Goal: Find specific page/section: Find specific page/section

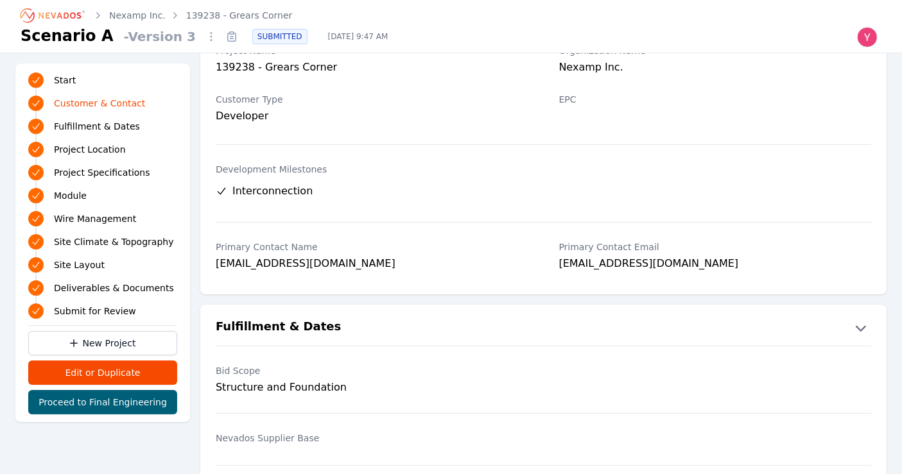
scroll to position [79, 0]
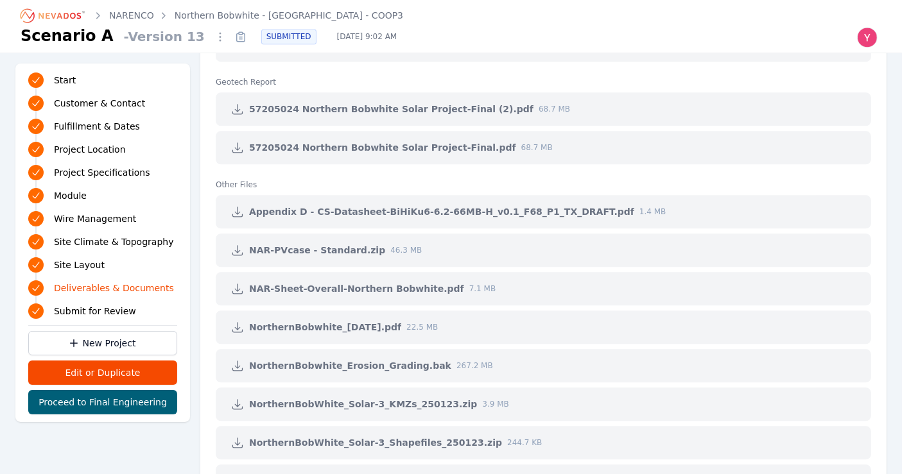
scroll to position [3260, 0]
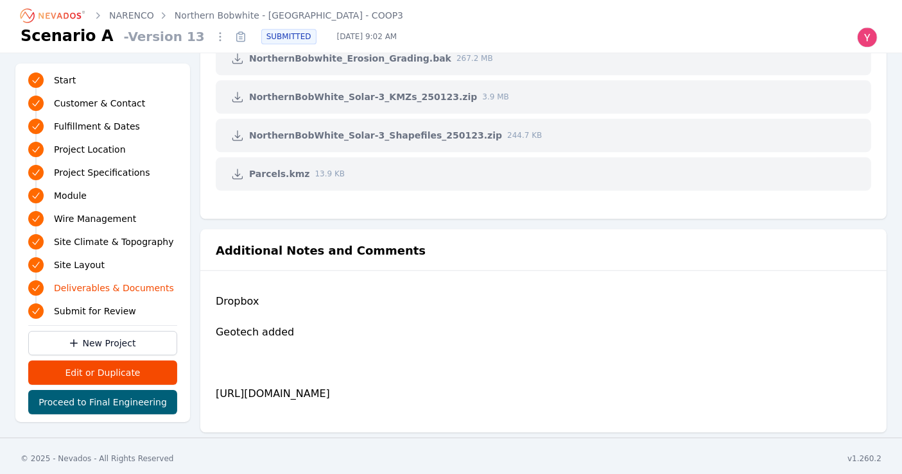
click at [300, 19] on link "Northern Bobwhite - Fayette - COOP3" at bounding box center [289, 15] width 229 height 13
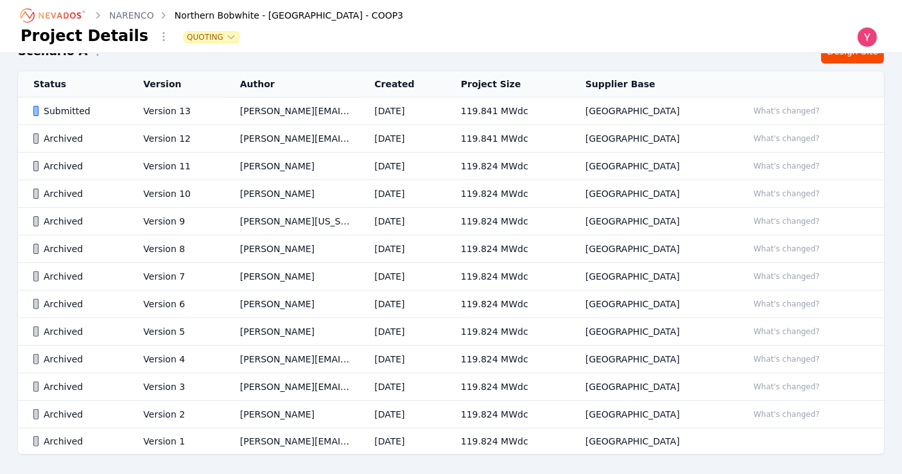
scroll to position [341, 0]
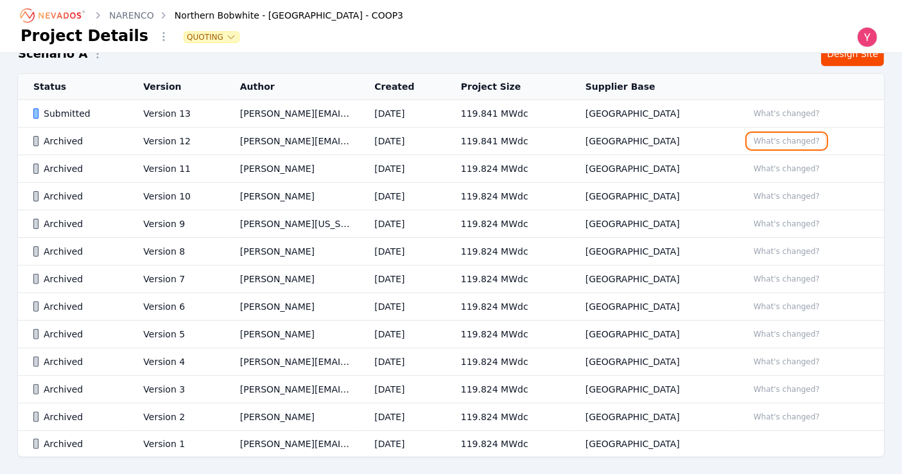
click at [774, 140] on button "What's changed?" at bounding box center [787, 141] width 78 height 14
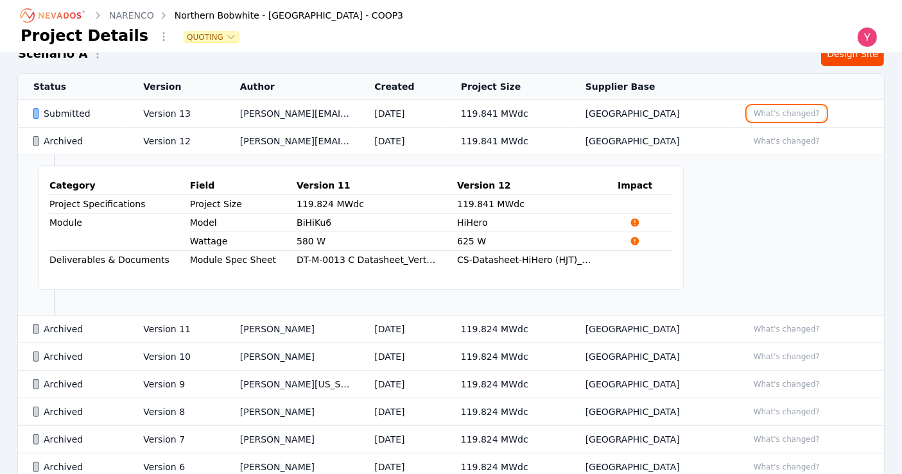
click at [775, 111] on button "What's changed?" at bounding box center [787, 114] width 78 height 14
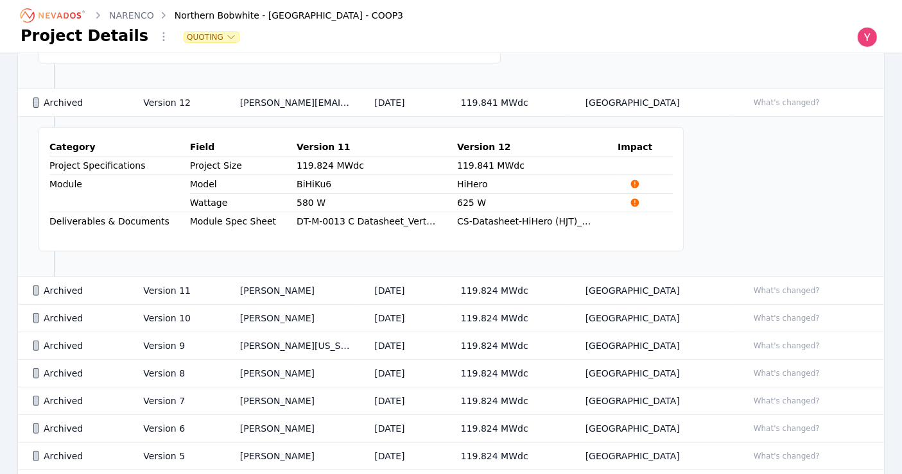
scroll to position [490, 0]
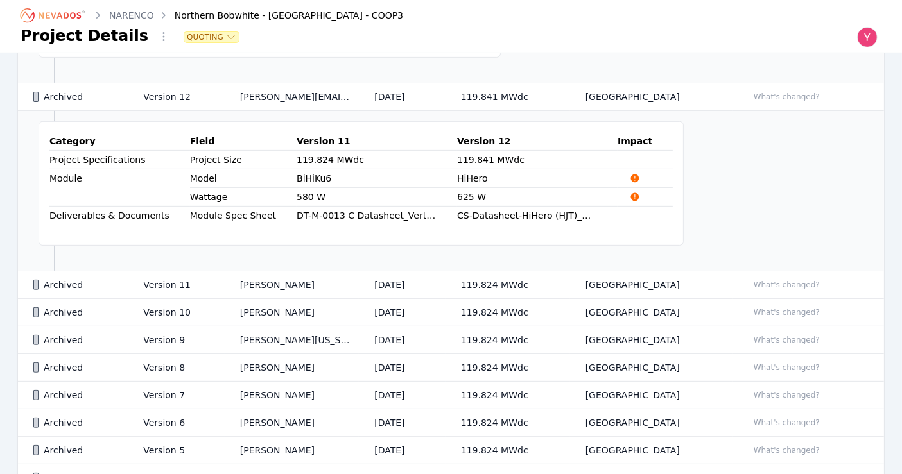
click at [784, 288] on td "What's changed?" at bounding box center [807, 286] width 151 height 28
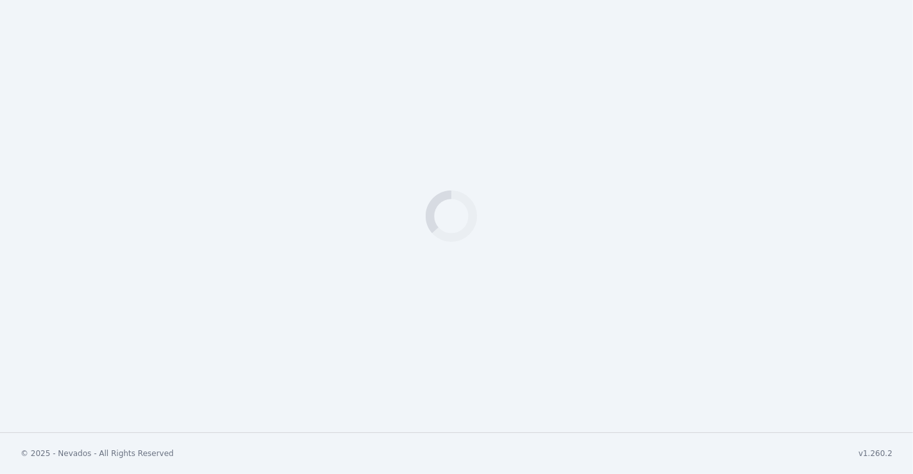
click at [776, 279] on div "Loading" at bounding box center [456, 216] width 913 height 433
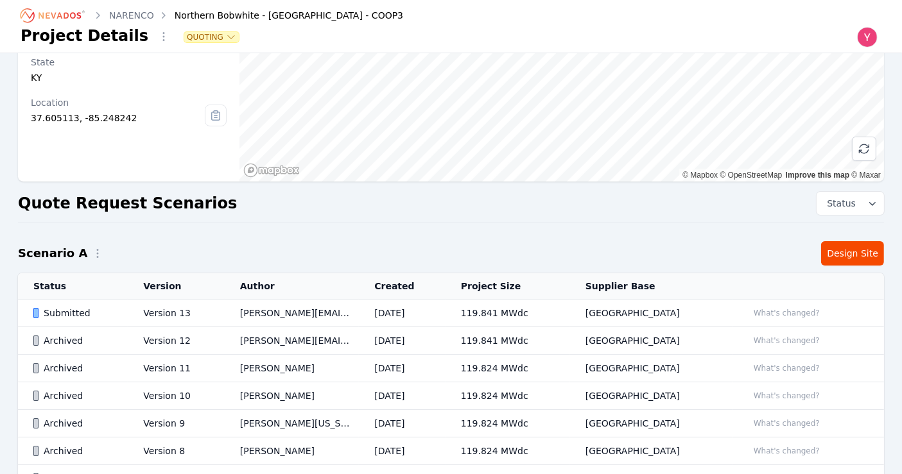
scroll to position [143, 0]
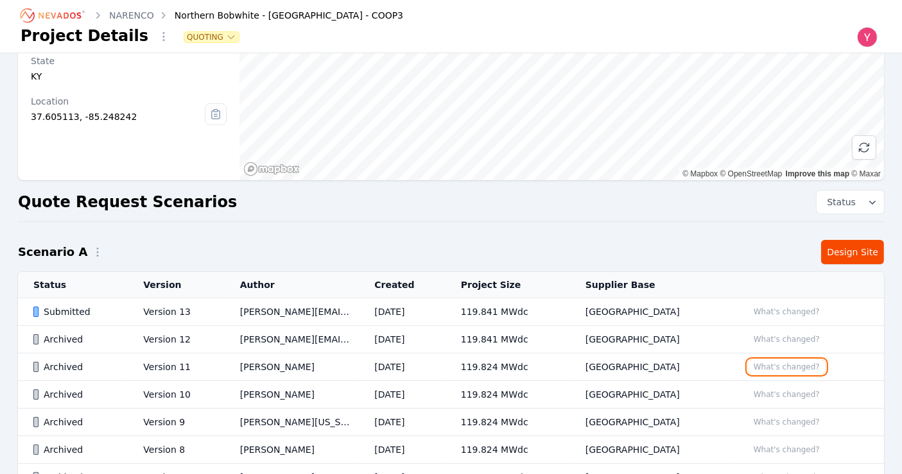
click at [775, 369] on button "What's changed?" at bounding box center [787, 367] width 78 height 14
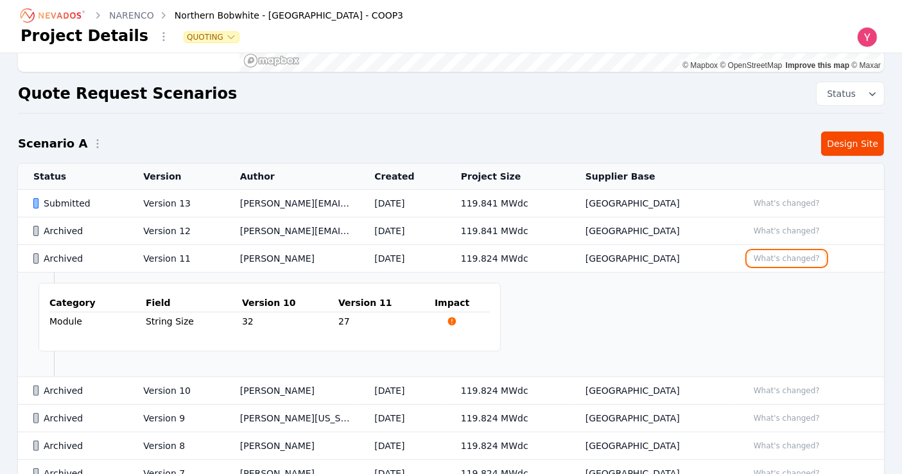
scroll to position [253, 0]
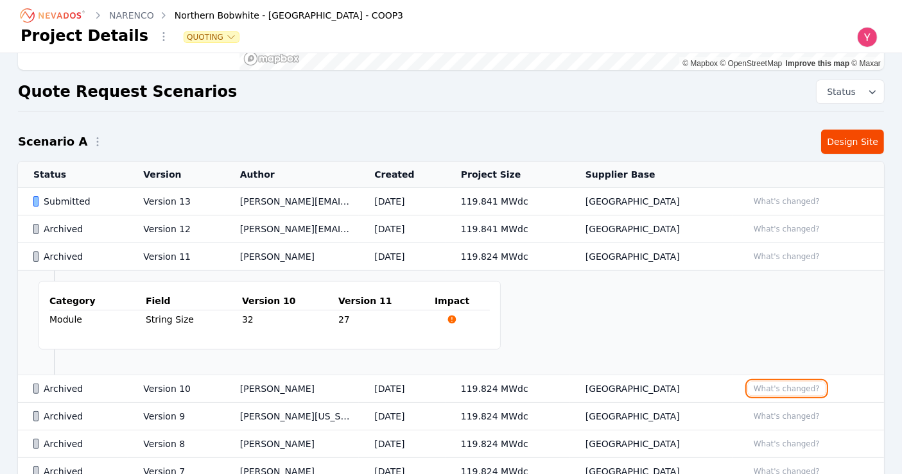
click at [770, 388] on button "What's changed?" at bounding box center [787, 389] width 78 height 14
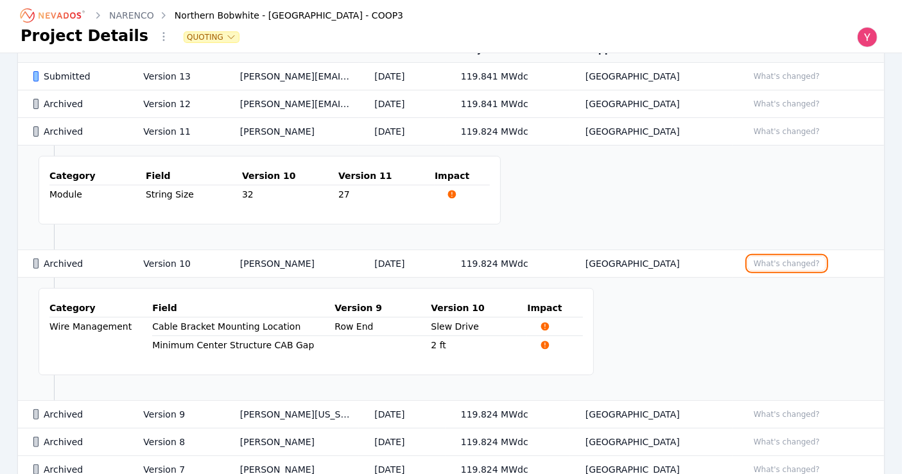
scroll to position [379, 0]
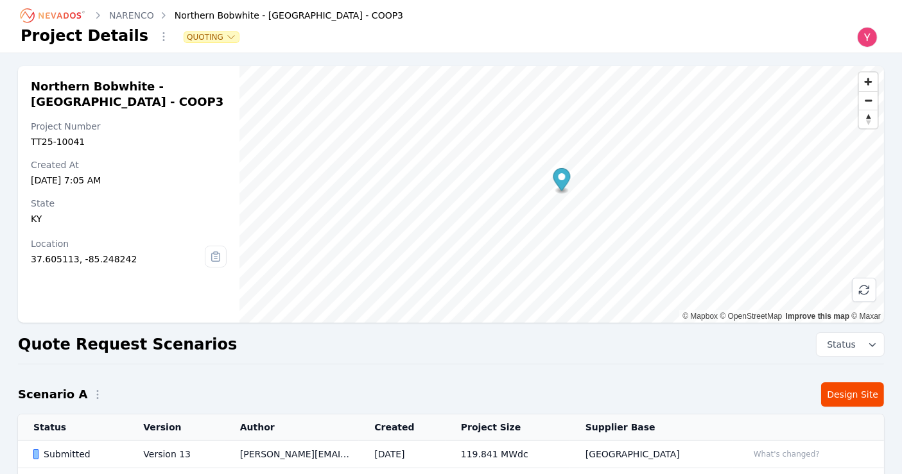
click at [66, 26] on h1 "Project Details" at bounding box center [85, 36] width 128 height 21
click at [62, 15] on icon "Breadcrumb" at bounding box center [53, 15] width 71 height 21
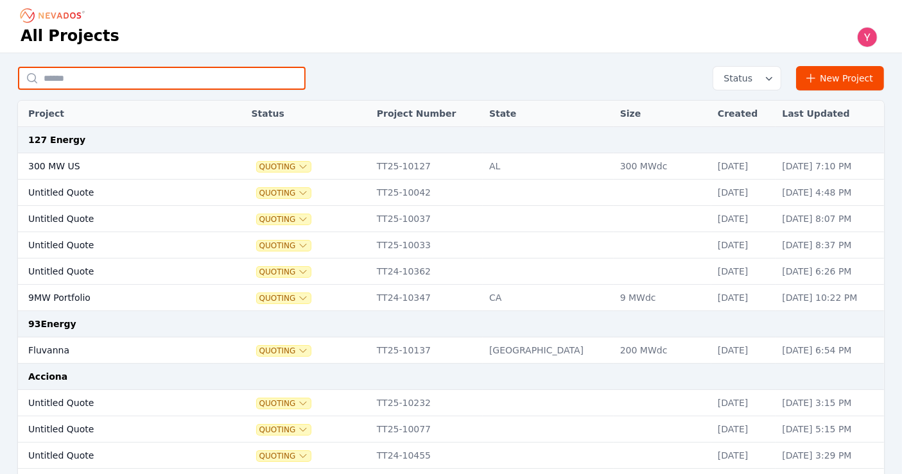
click at [132, 74] on input "text" at bounding box center [162, 78] width 288 height 23
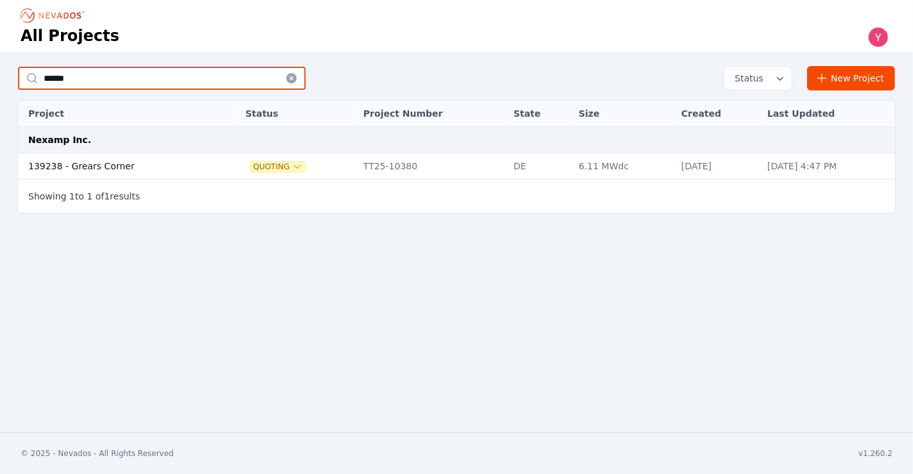
type input "******"
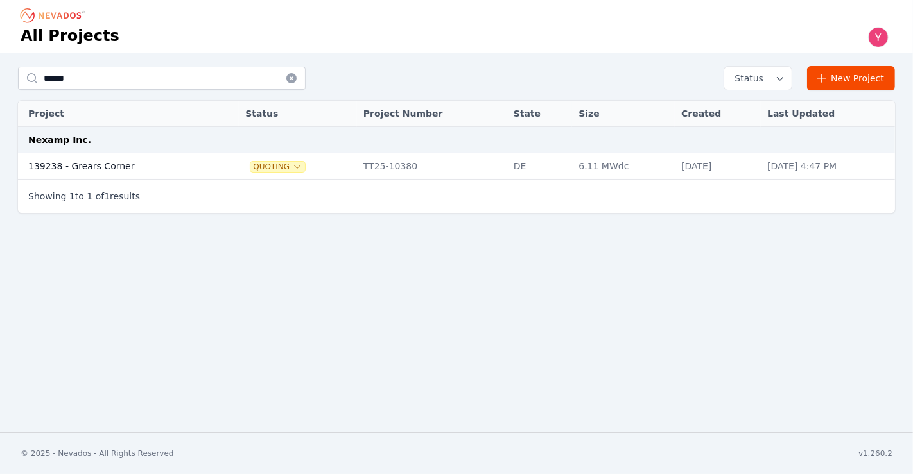
click at [166, 164] on td "139238 - Grears Corner" at bounding box center [118, 166] width 200 height 26
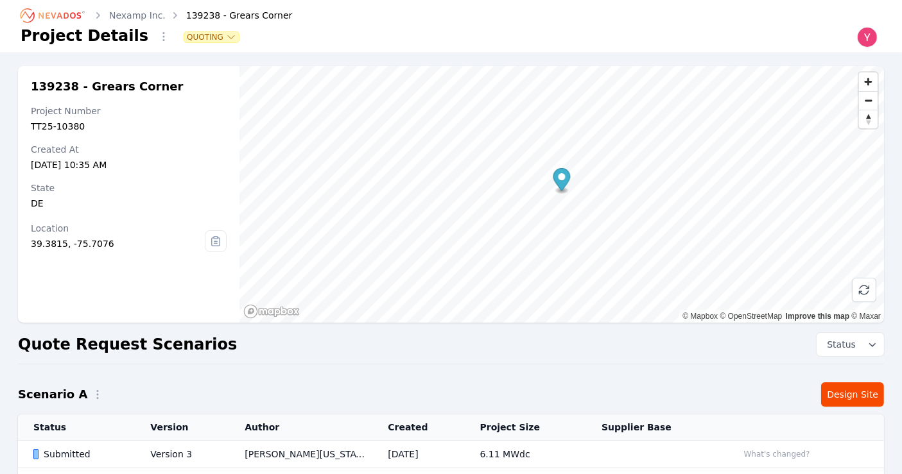
scroll to position [119, 0]
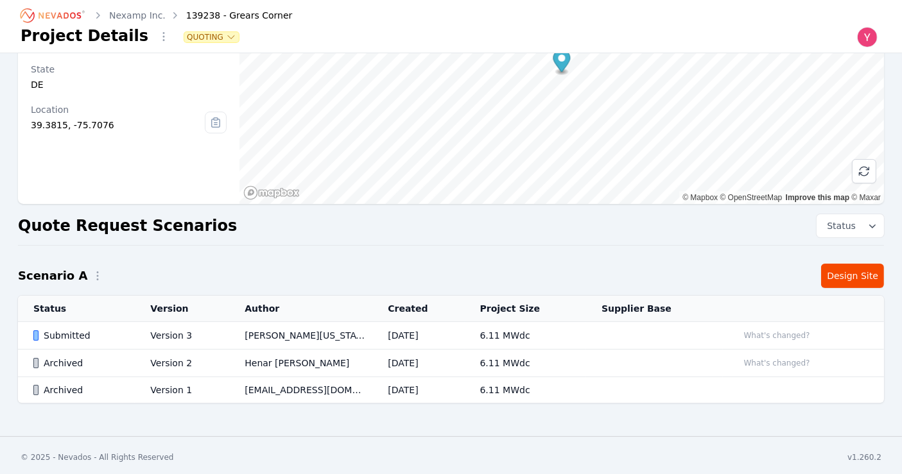
click at [291, 332] on td "Lamar Washington" at bounding box center [300, 336] width 143 height 28
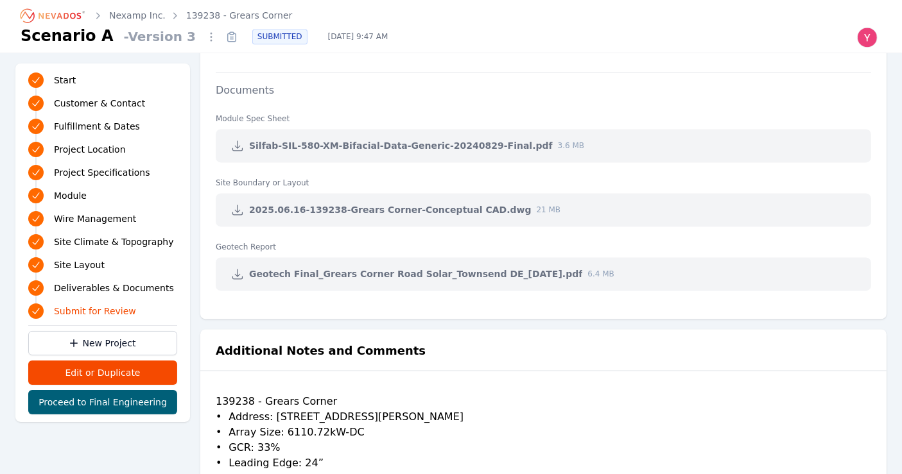
scroll to position [2824, 0]
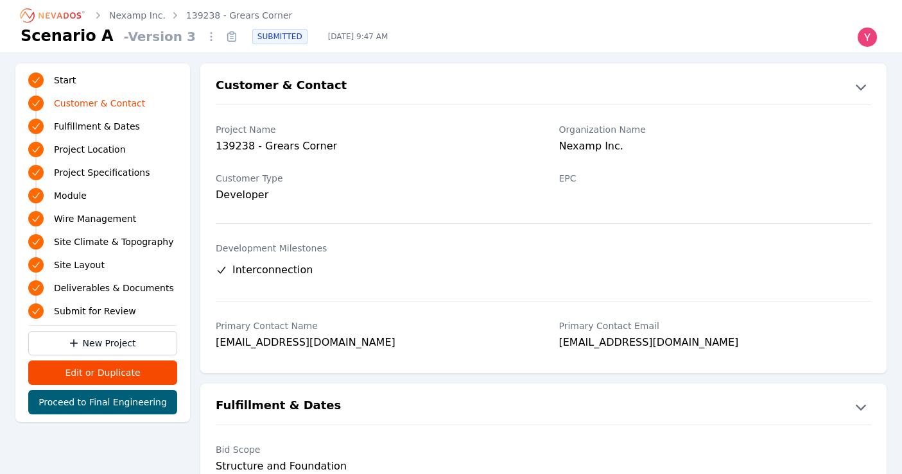
scroll to position [79, 0]
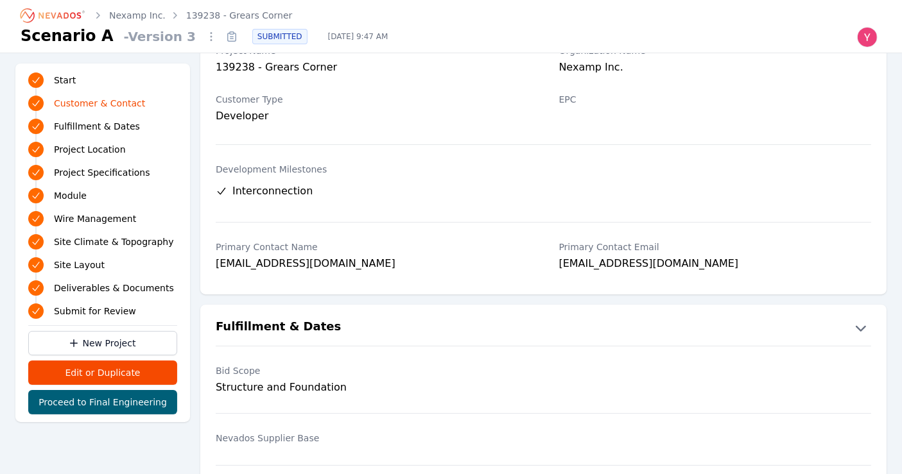
click at [71, 19] on icon "Breadcrumb" at bounding box center [53, 15] width 71 height 21
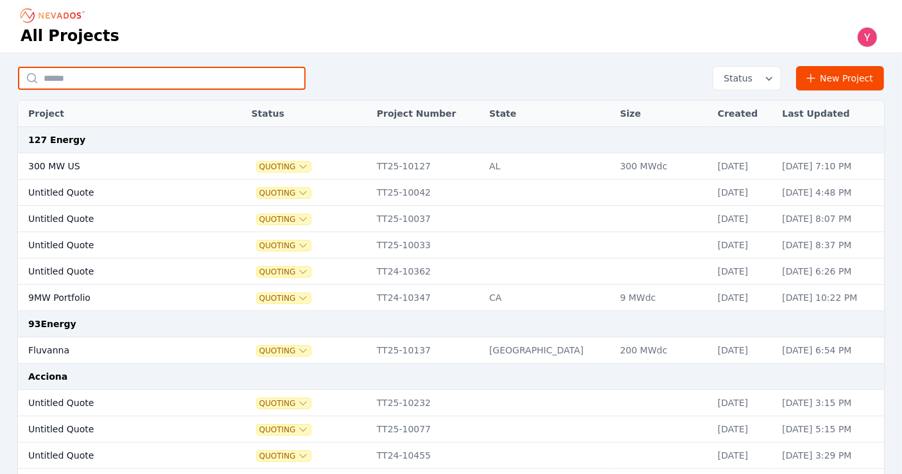
click at [135, 80] on input "text" at bounding box center [162, 78] width 288 height 23
type input "******"
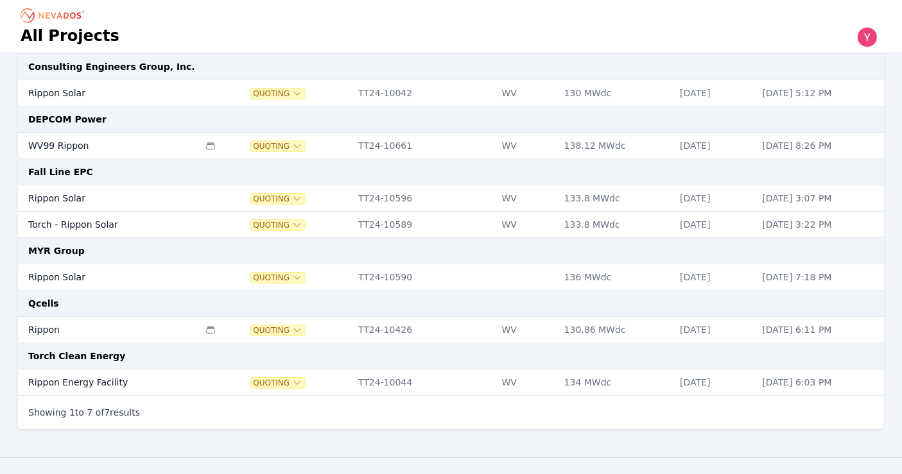
scroll to position [85, 0]
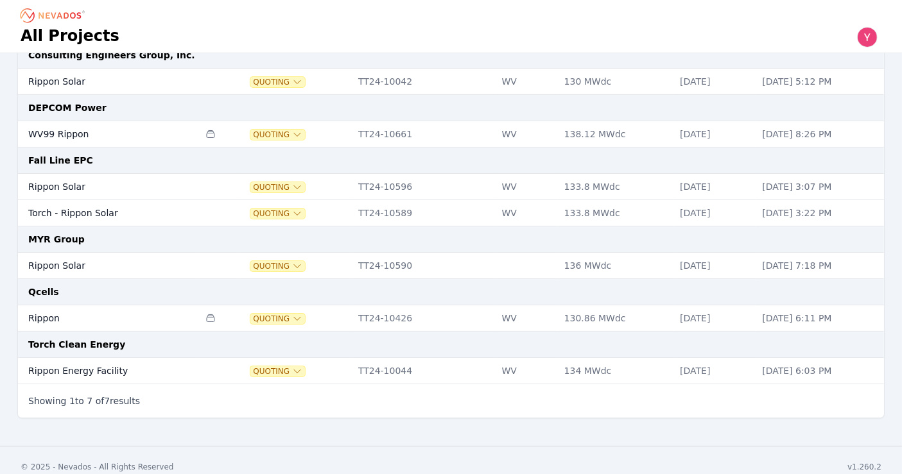
click at [148, 313] on td "Rippon" at bounding box center [108, 319] width 181 height 26
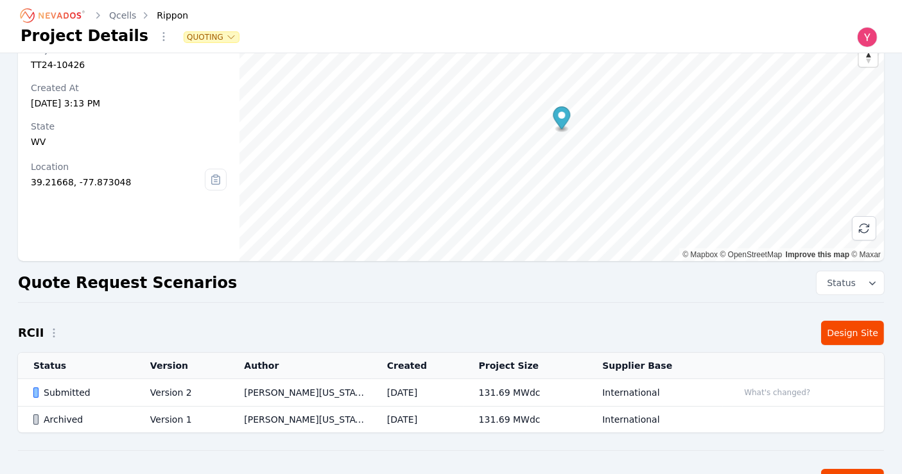
scroll to position [27, 0]
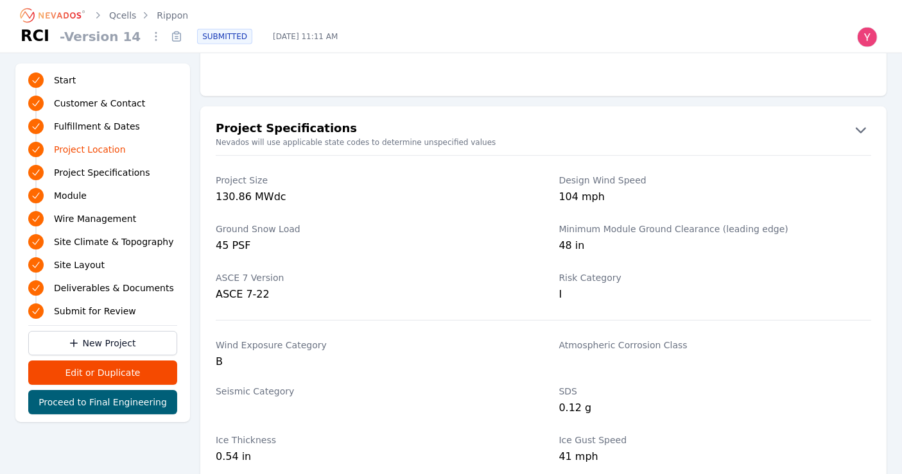
scroll to position [709, 0]
